Goal: Information Seeking & Learning: Learn about a topic

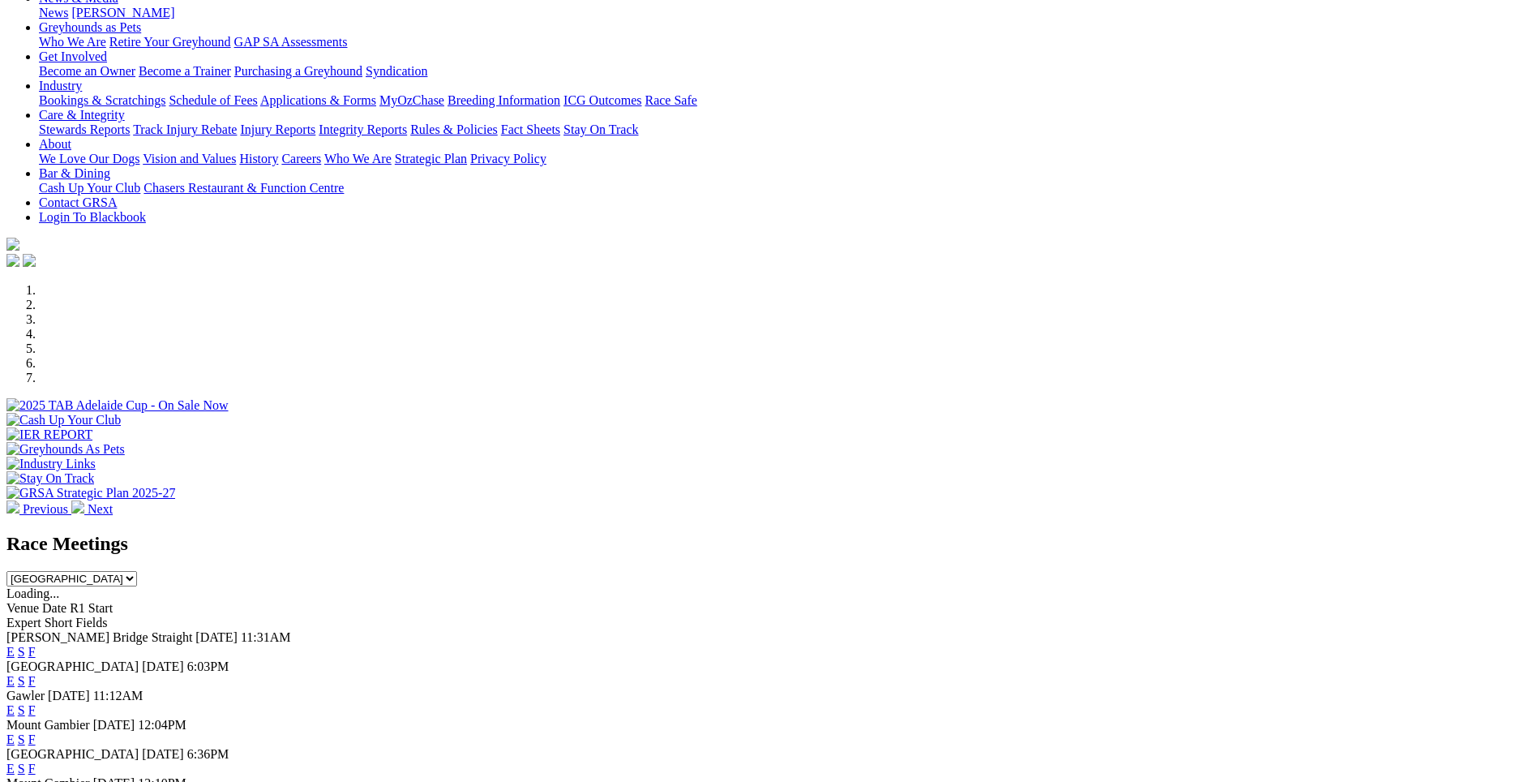
scroll to position [238, 0]
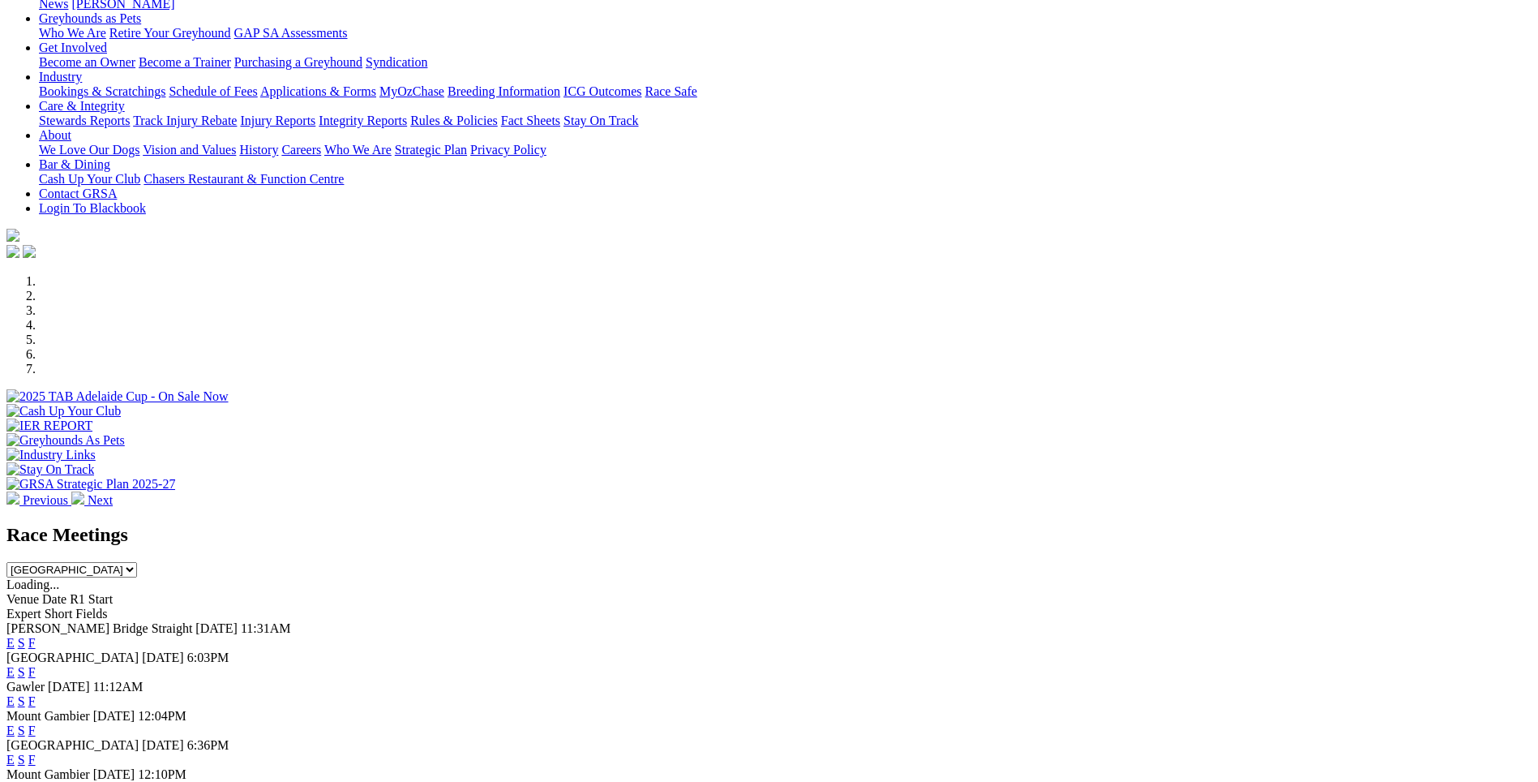
click at [36, 636] on link "F" at bounding box center [31, 643] width 7 height 14
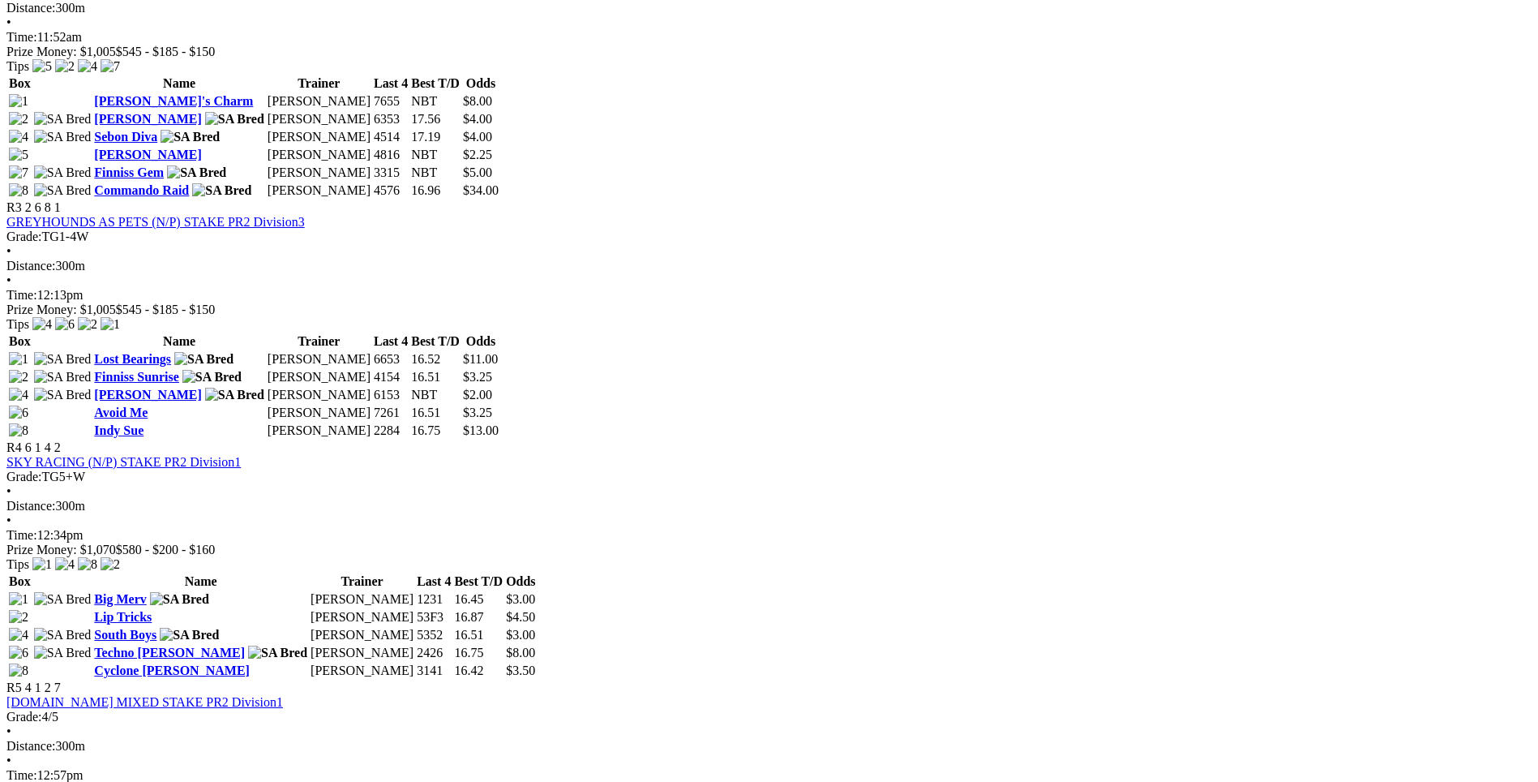
scroll to position [1129, 0]
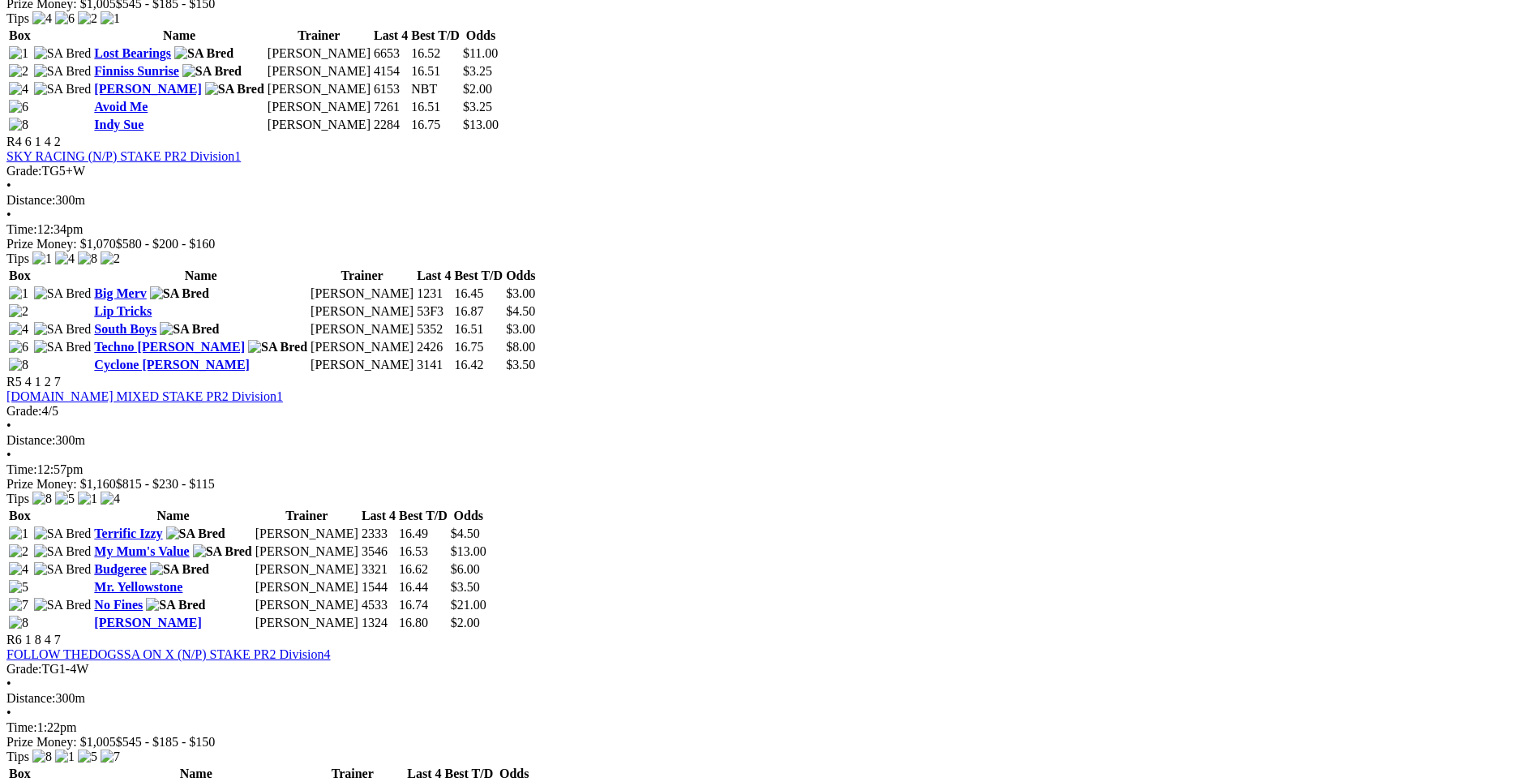
scroll to position [1434, 0]
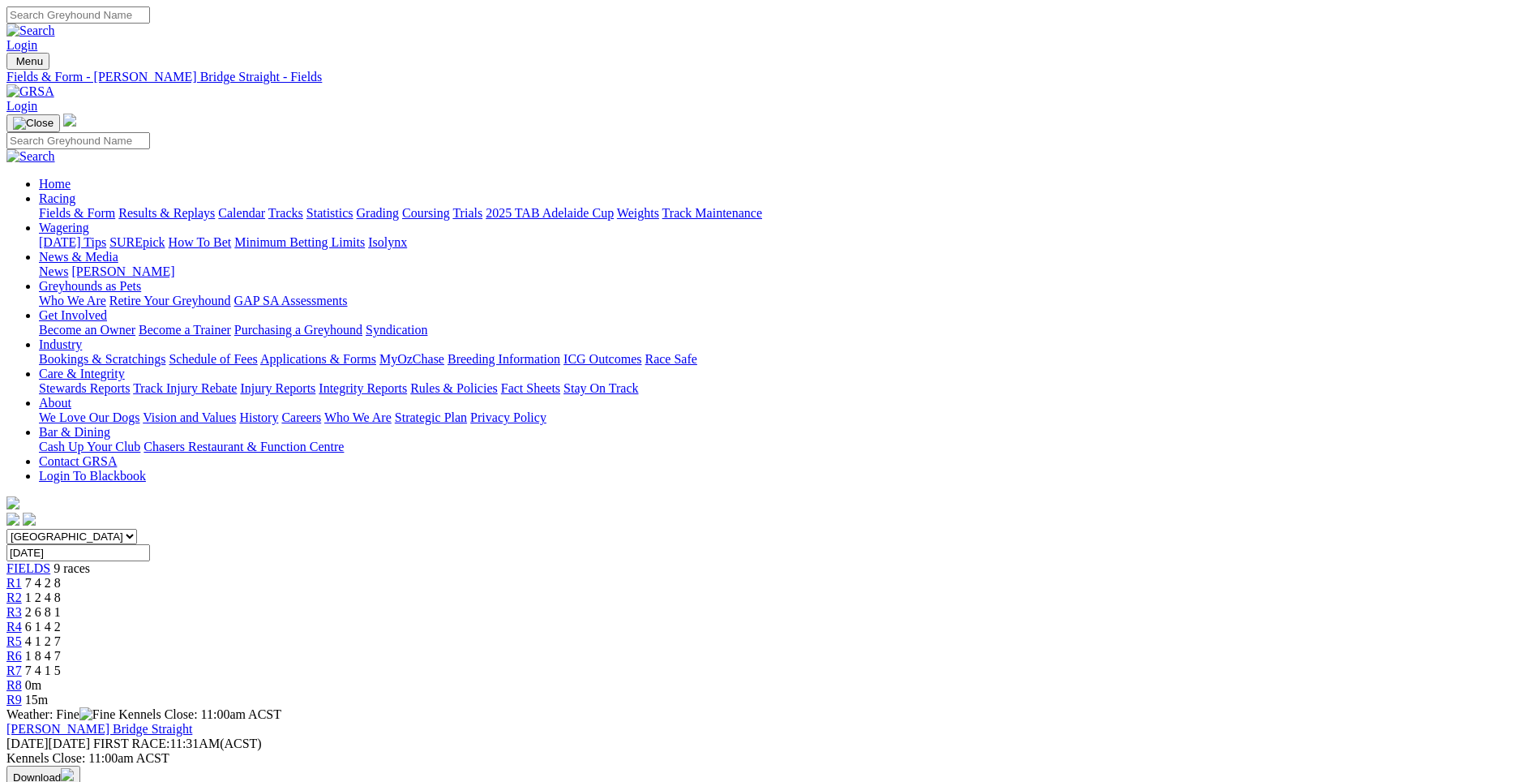
scroll to position [26, 0]
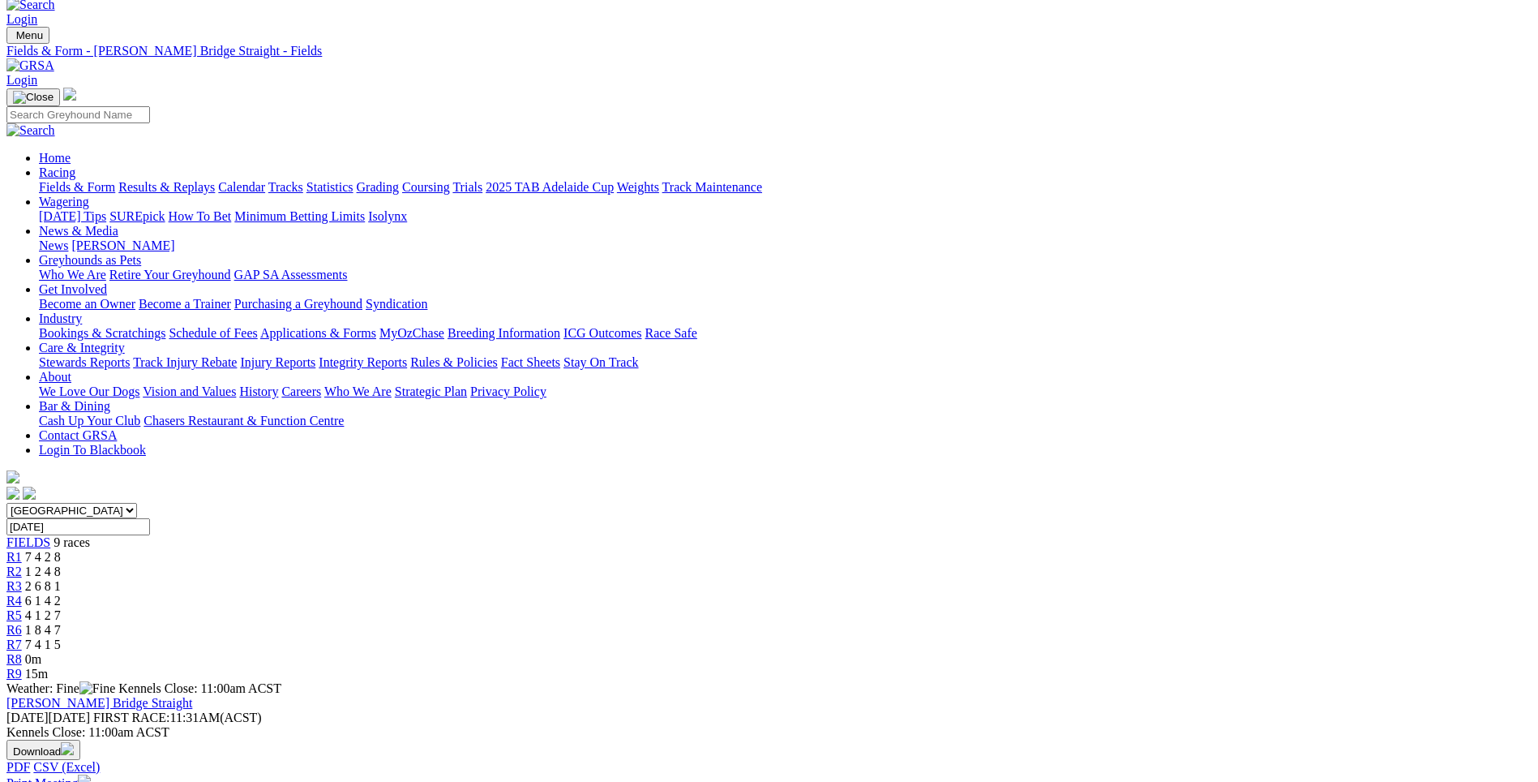
click at [61, 550] on span "7 4 2 8" at bounding box center [43, 557] width 36 height 14
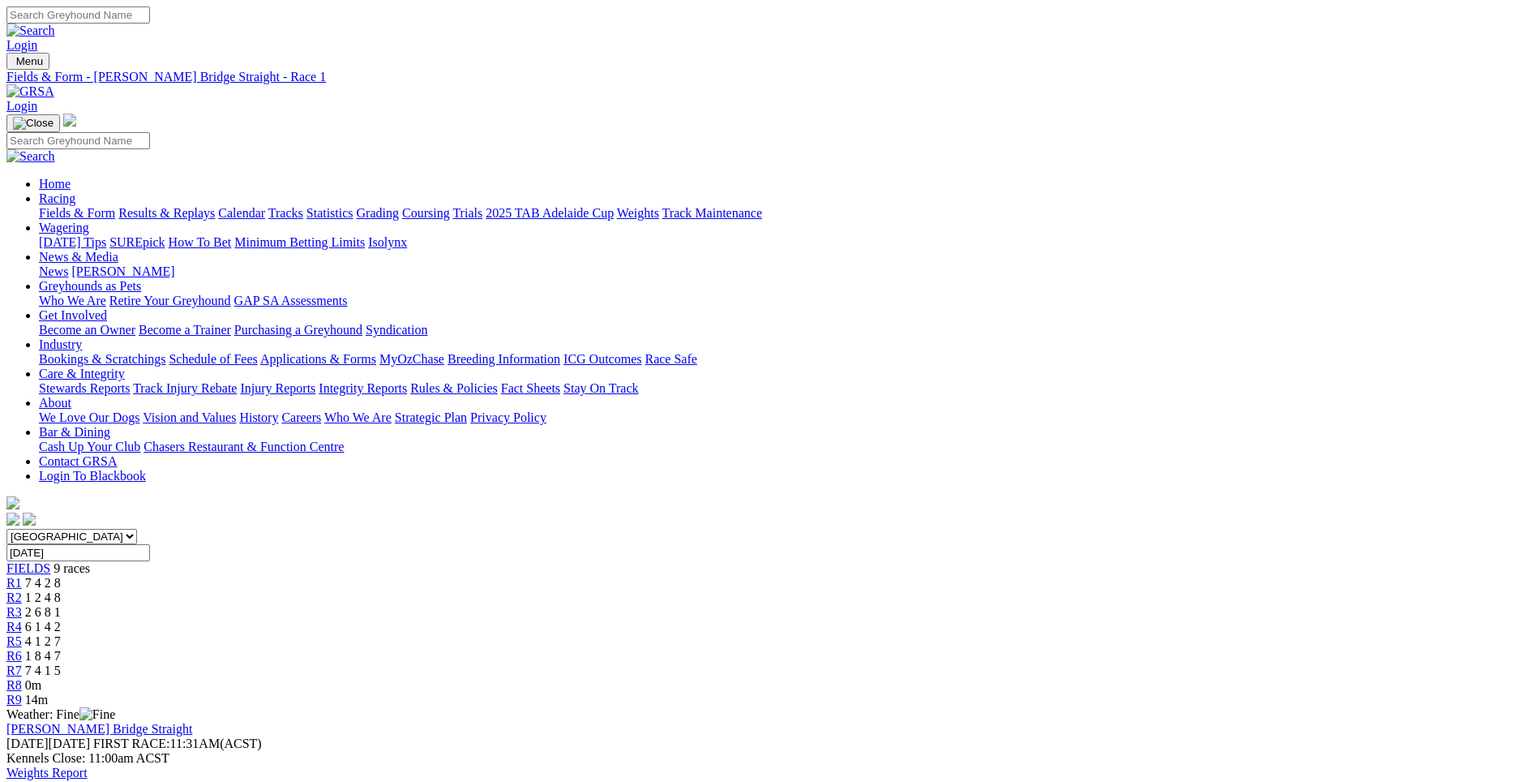
click at [61, 590] on span "1 2 4 8" at bounding box center [43, 597] width 36 height 14
click at [150, 544] on input "[DATE]" at bounding box center [77, 552] width 143 height 17
type input "Today, 23 Sep 2025"
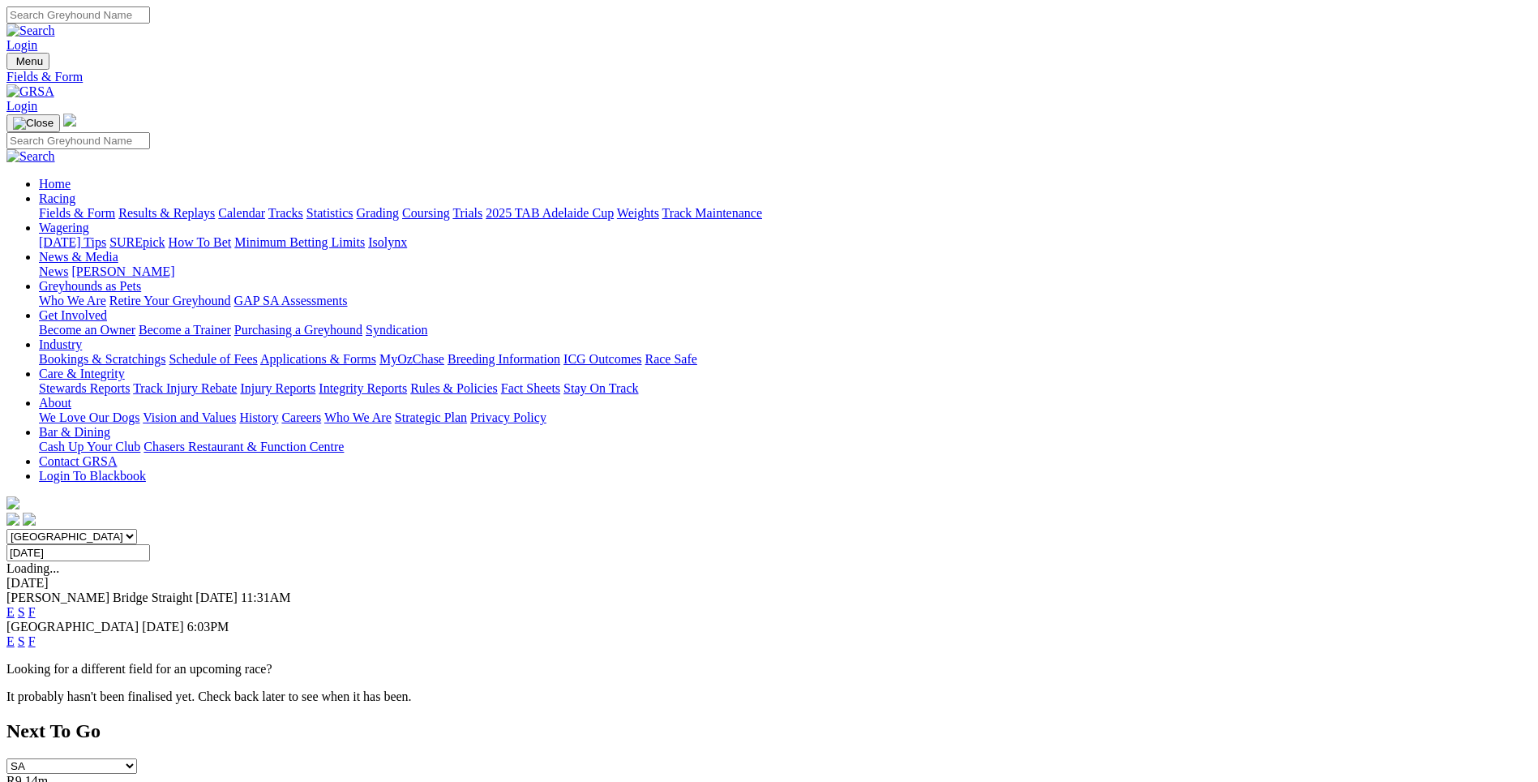
click at [36, 605] on link "F" at bounding box center [31, 612] width 7 height 14
click at [36, 634] on link "F" at bounding box center [31, 641] width 7 height 14
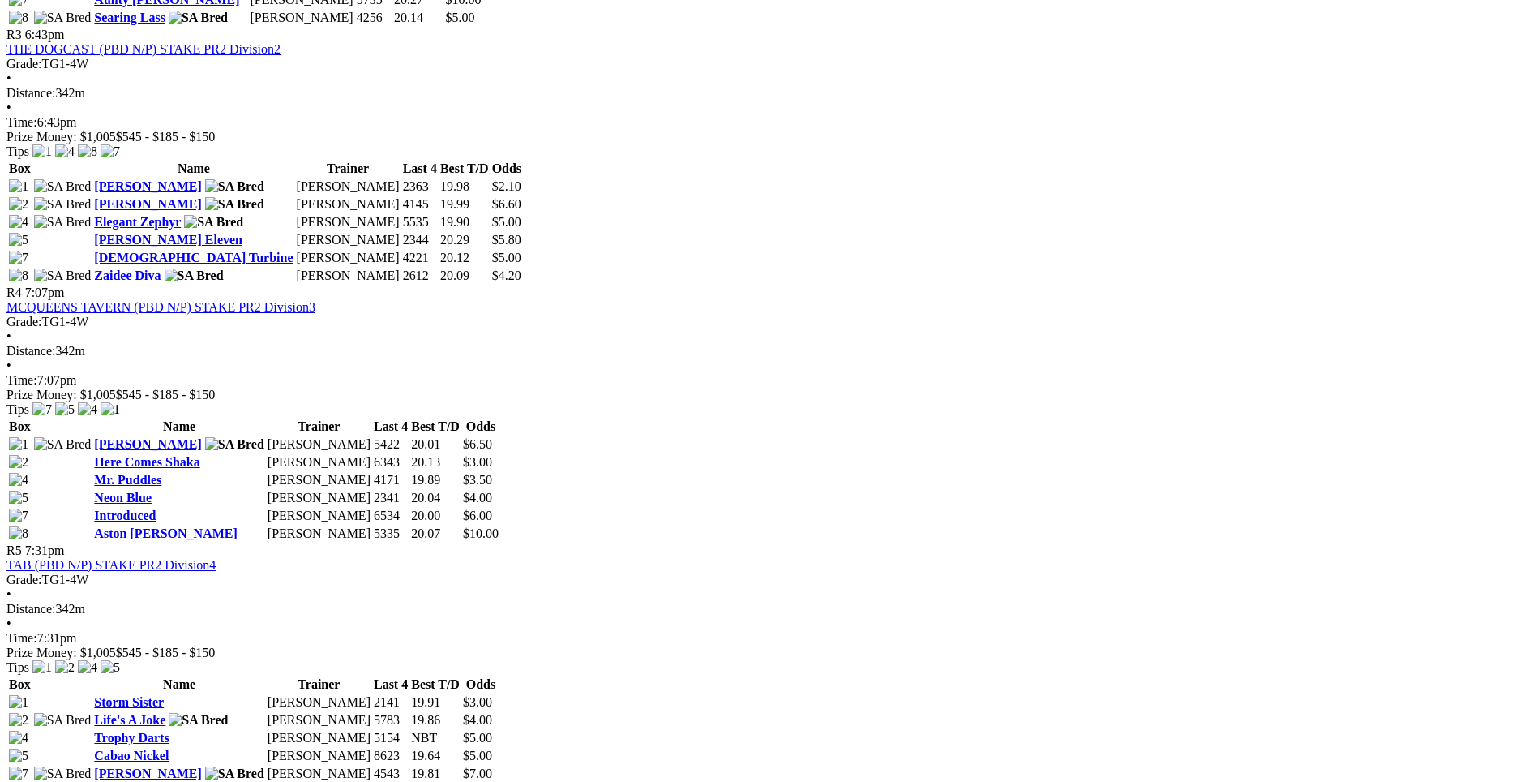
scroll to position [1303, 0]
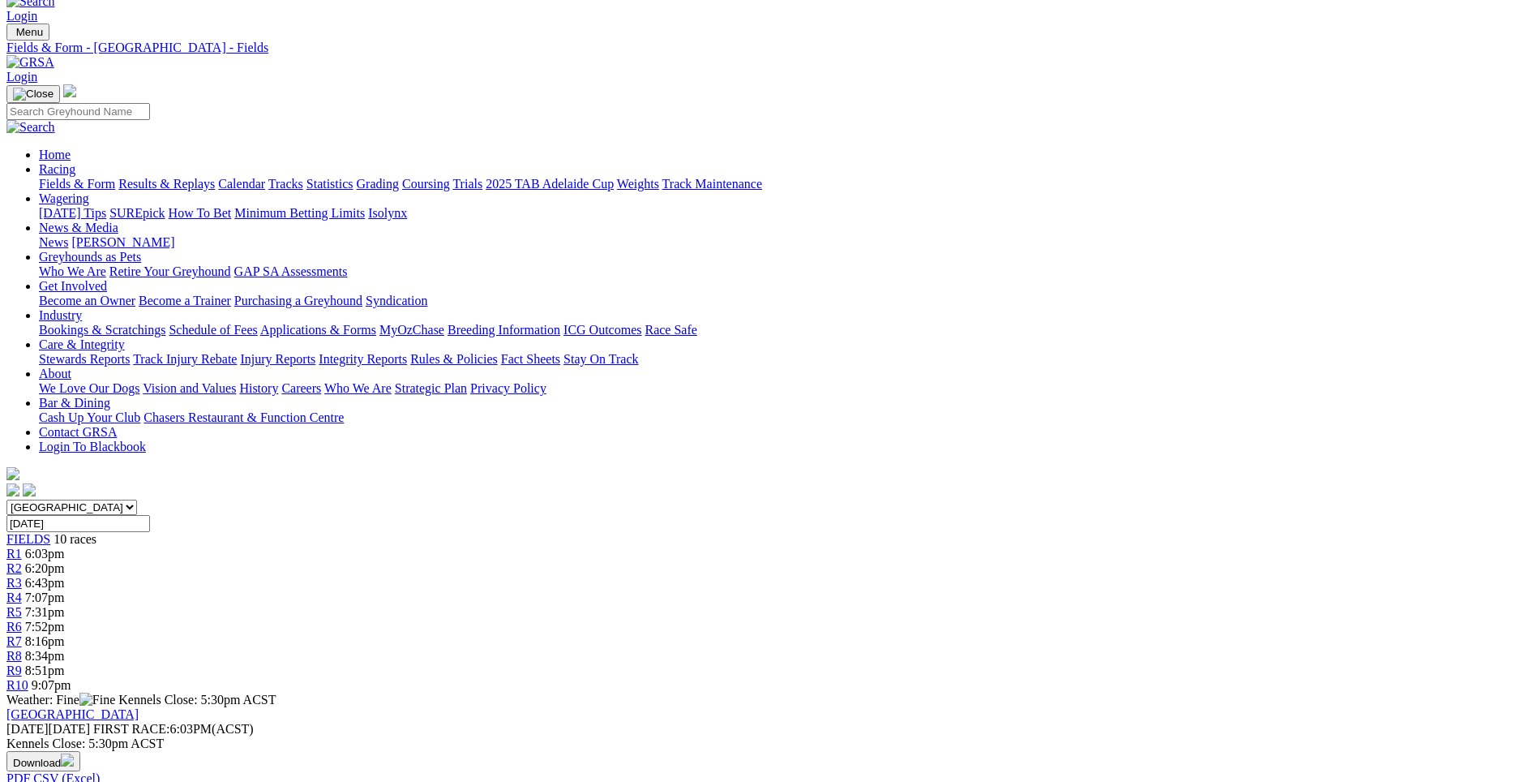
scroll to position [32, 0]
